Goal: Share content: Share content

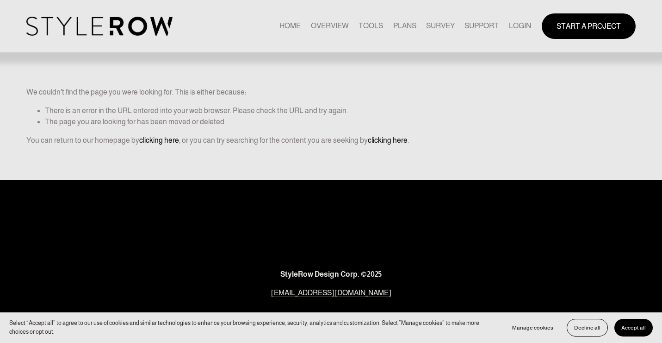
click at [517, 29] on link "LOGIN" at bounding box center [520, 26] width 22 height 12
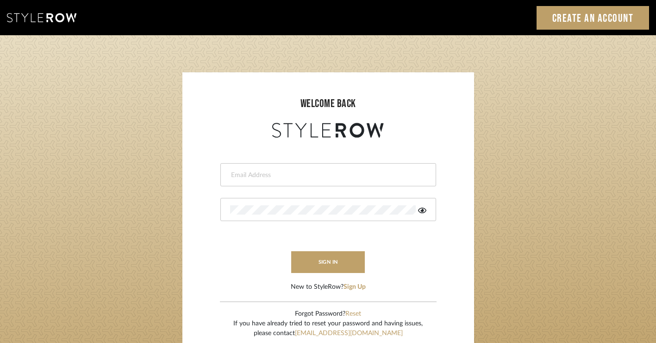
click at [398, 176] on input "email" at bounding box center [327, 174] width 194 height 9
type input "[PERSON_NAME][EMAIL_ADDRESS][DOMAIN_NAME]"
click at [315, 258] on button "sign in" at bounding box center [328, 262] width 74 height 22
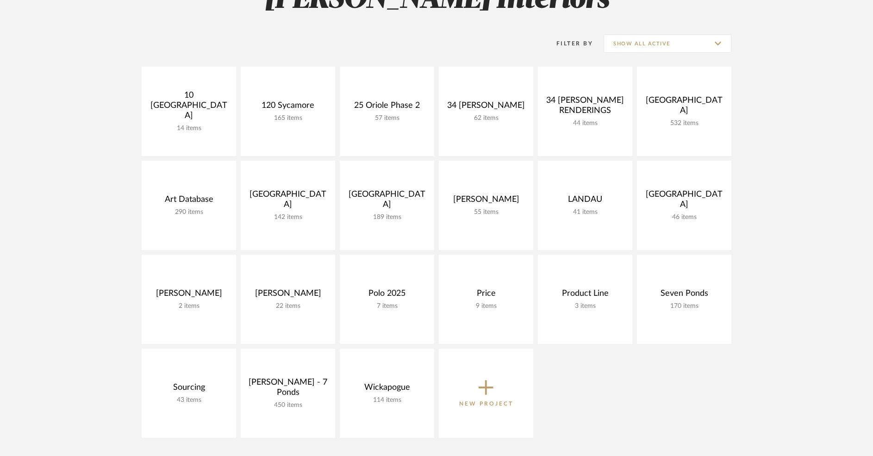
scroll to position [110, 0]
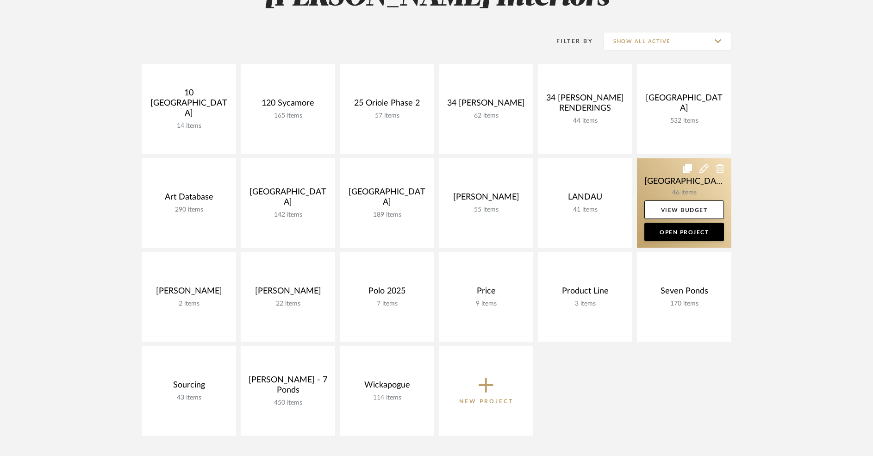
click at [664, 171] on link at bounding box center [684, 202] width 94 height 89
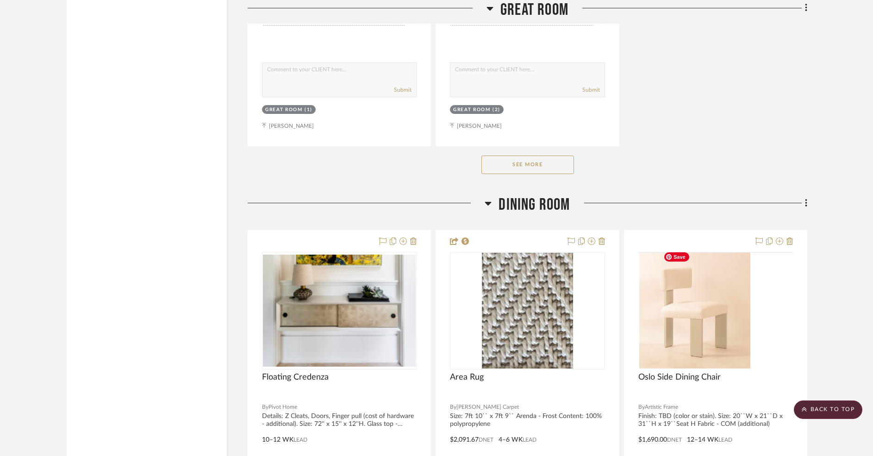
scroll to position [2346, 0]
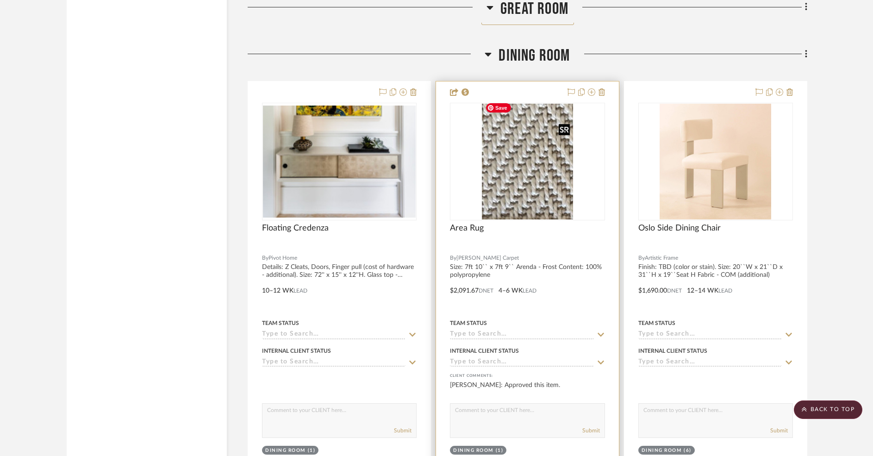
click at [530, 186] on img "0" at bounding box center [528, 162] width 92 height 116
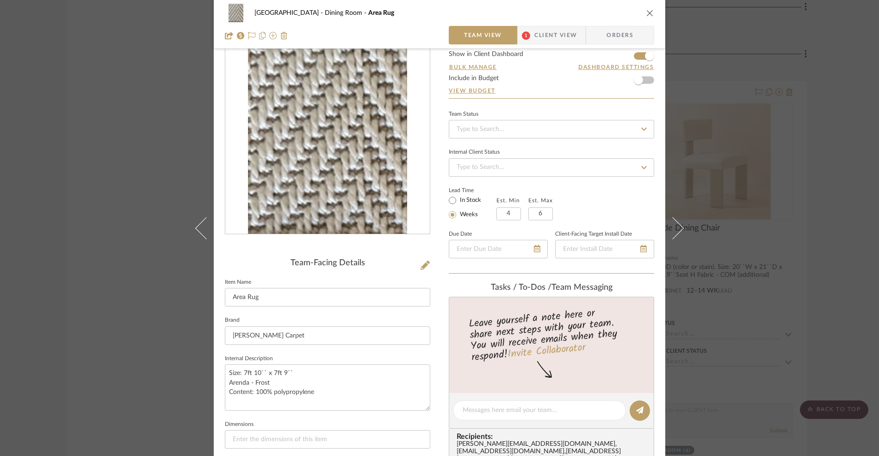
scroll to position [0, 0]
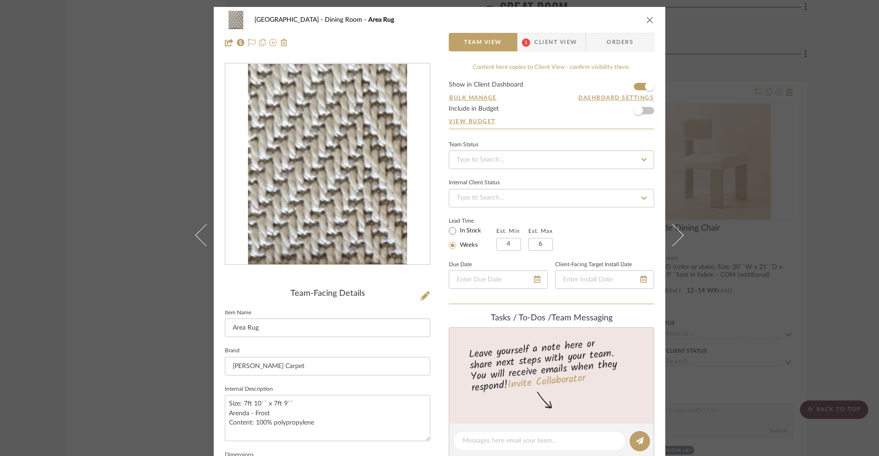
click at [336, 162] on img "0" at bounding box center [327, 164] width 159 height 201
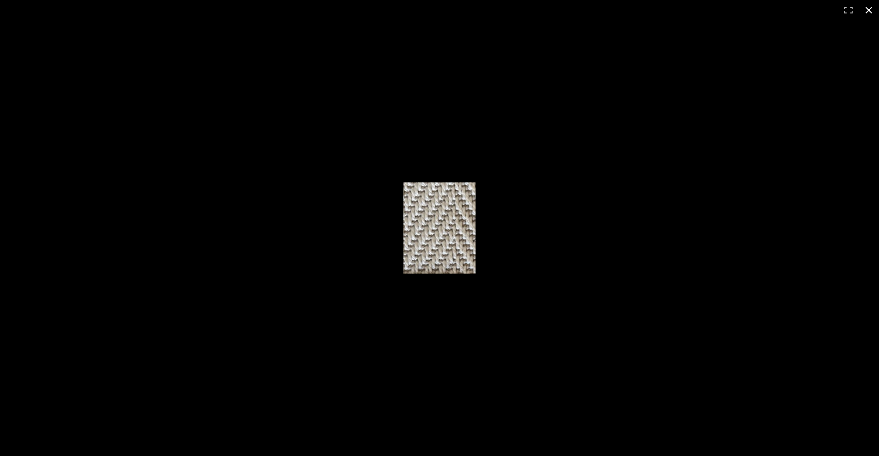
click at [867, 9] on button at bounding box center [869, 10] width 20 height 20
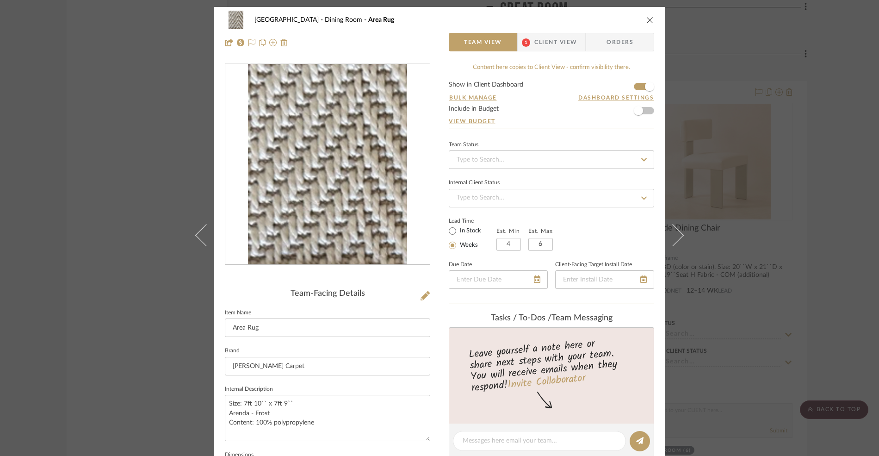
click at [652, 19] on div "Palm Beach Dining Room Area Rug Team View 1 Client View Orders" at bounding box center [440, 31] width 452 height 49
click at [648, 19] on icon "close" at bounding box center [650, 19] width 7 height 7
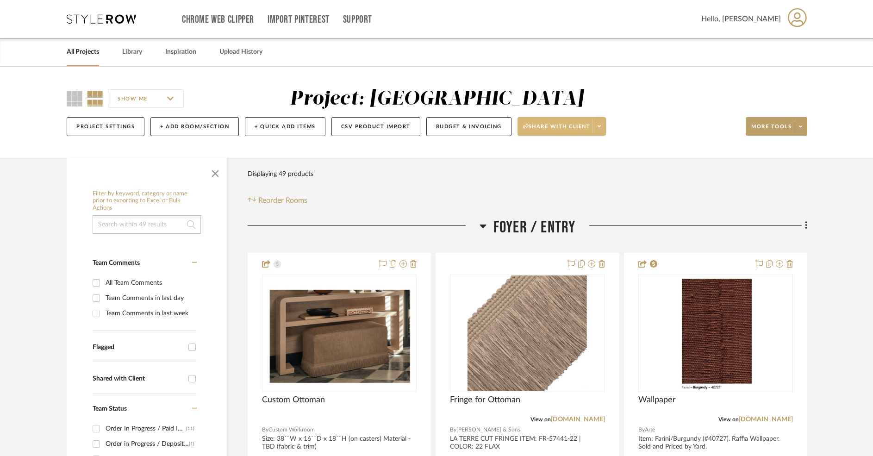
click at [538, 131] on span "Share with client" at bounding box center [557, 130] width 68 height 14
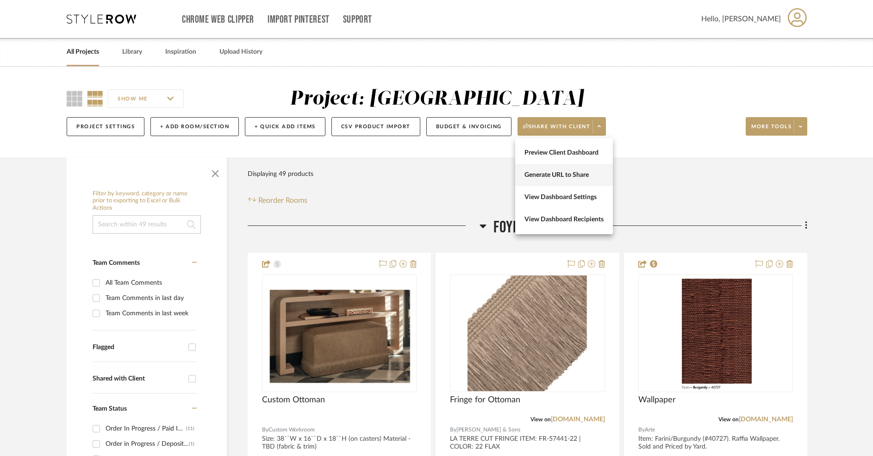
click at [542, 177] on span "Generate URL to Share" at bounding box center [563, 175] width 79 height 8
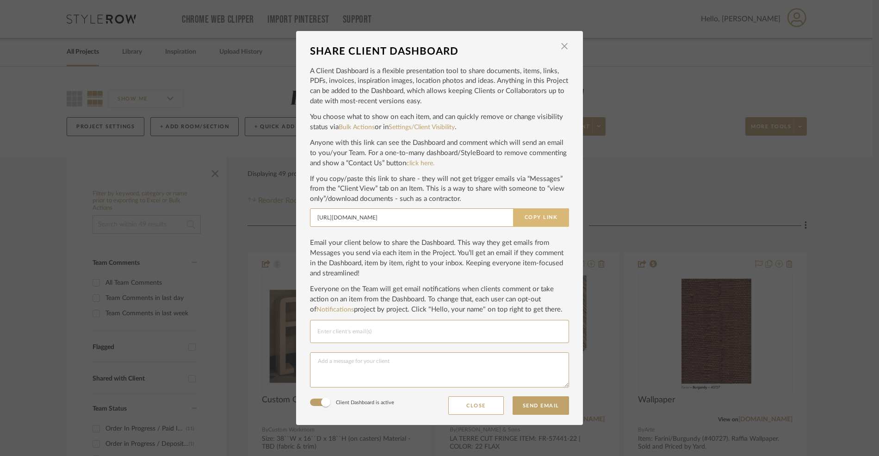
click at [536, 223] on button "Copy Link" at bounding box center [541, 217] width 56 height 19
click at [558, 48] on span "button" at bounding box center [564, 46] width 19 height 19
